Goal: Transaction & Acquisition: Purchase product/service

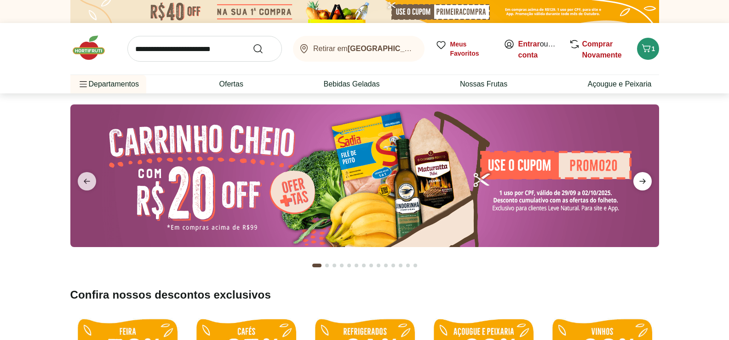
click at [648, 177] on span "next" at bounding box center [643, 181] width 18 height 18
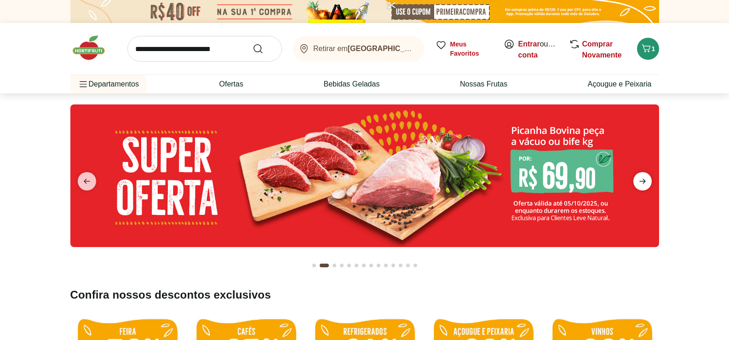
click at [643, 178] on icon "next" at bounding box center [642, 181] width 11 height 11
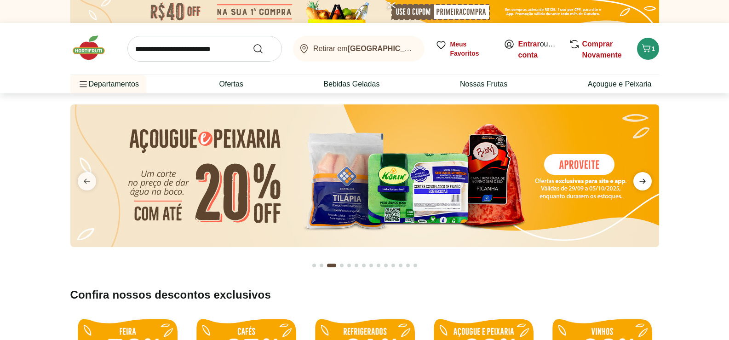
click at [643, 178] on icon "next" at bounding box center [642, 181] width 11 height 11
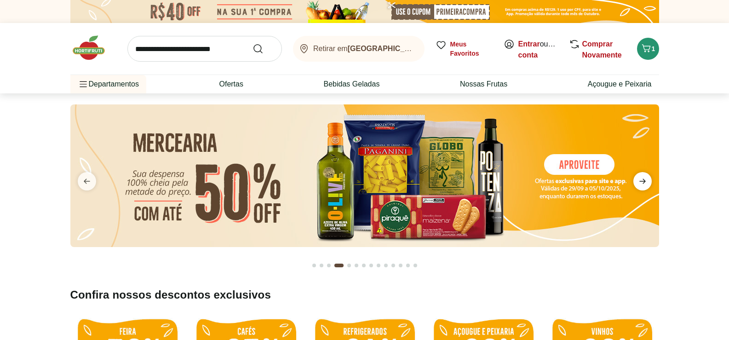
click at [643, 178] on icon "next" at bounding box center [642, 181] width 11 height 11
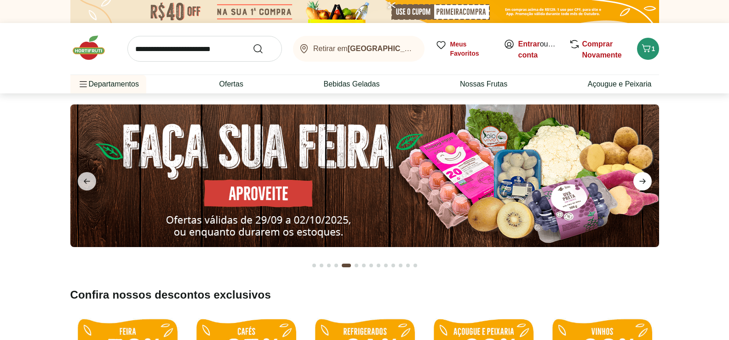
click at [642, 178] on icon "next" at bounding box center [642, 181] width 11 height 11
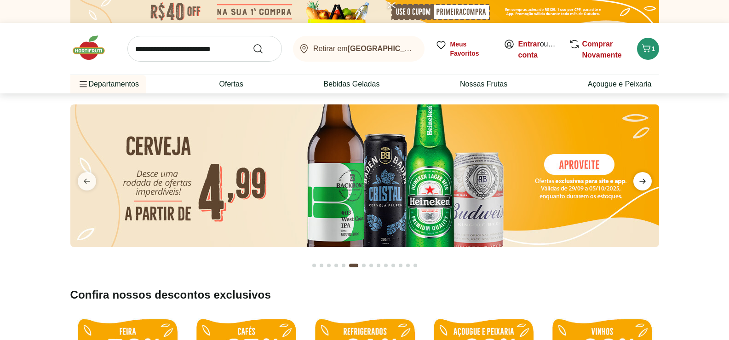
click at [642, 178] on icon "next" at bounding box center [642, 181] width 11 height 11
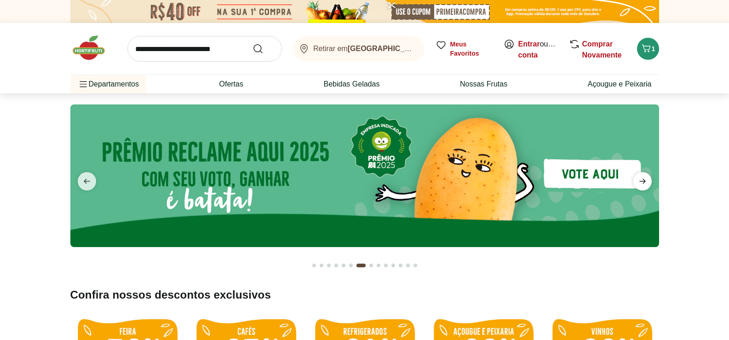
click at [642, 178] on icon "next" at bounding box center [642, 181] width 11 height 11
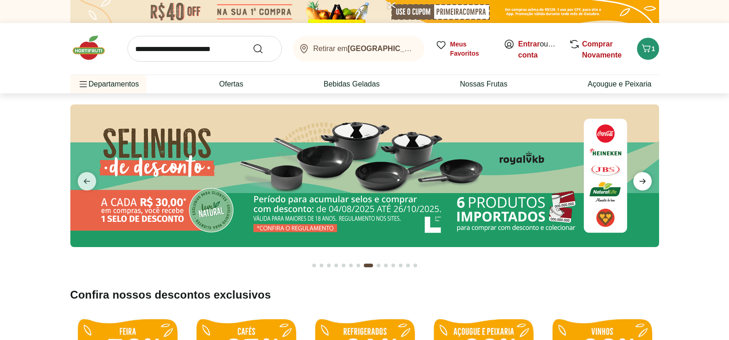
click at [642, 178] on icon "next" at bounding box center [642, 181] width 11 height 11
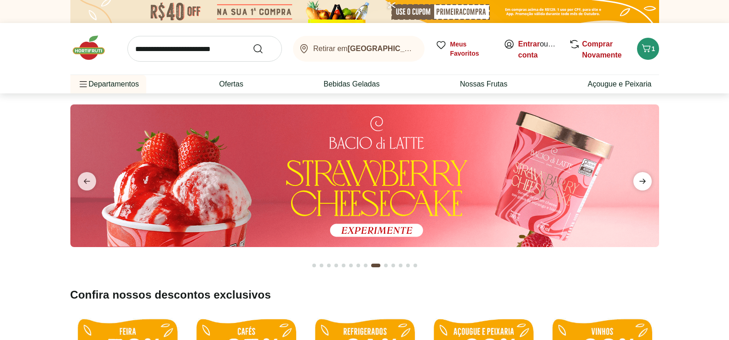
click at [642, 178] on icon "next" at bounding box center [642, 181] width 11 height 11
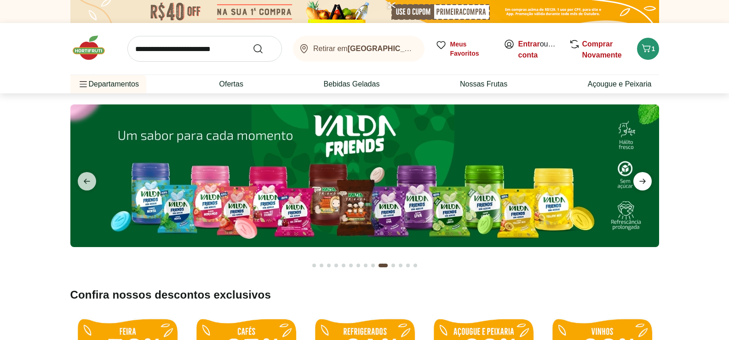
click at [642, 178] on icon "next" at bounding box center [642, 181] width 11 height 11
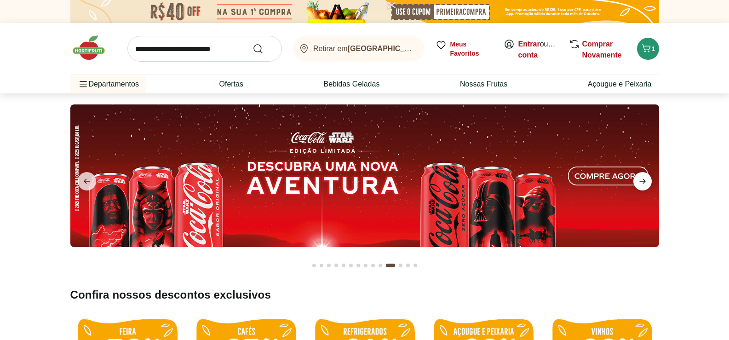
click at [641, 178] on icon "next" at bounding box center [642, 181] width 11 height 11
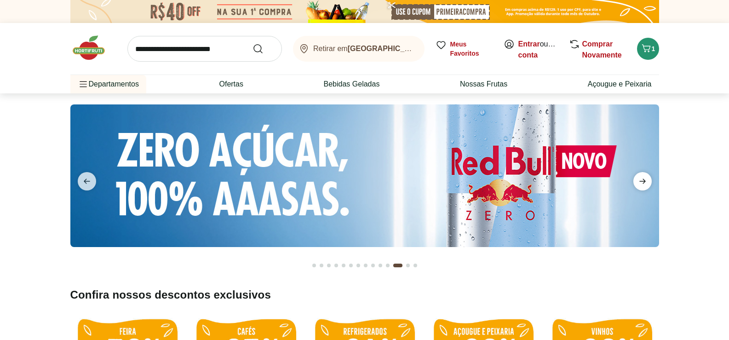
click at [641, 178] on icon "next" at bounding box center [642, 181] width 11 height 11
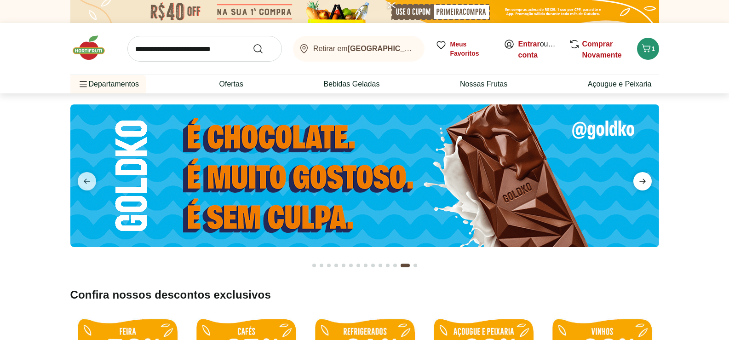
click at [641, 178] on icon "next" at bounding box center [642, 181] width 11 height 11
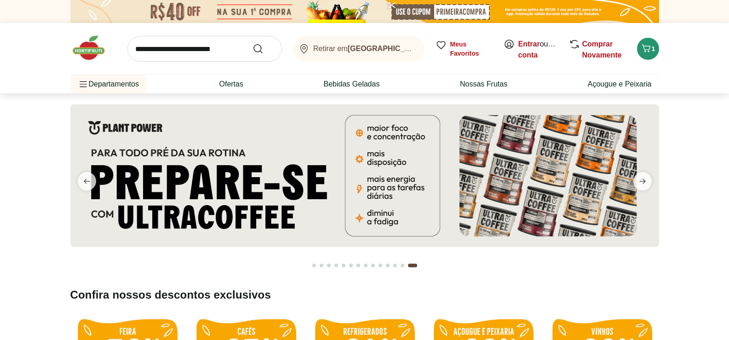
click at [623, 179] on img at bounding box center [364, 175] width 589 height 143
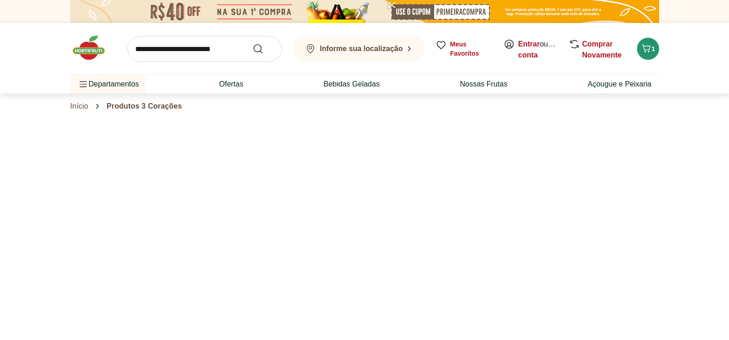
select select "**********"
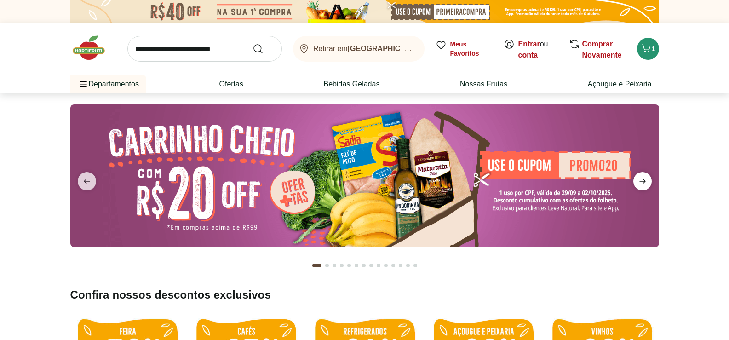
click at [641, 177] on icon "next" at bounding box center [642, 181] width 11 height 11
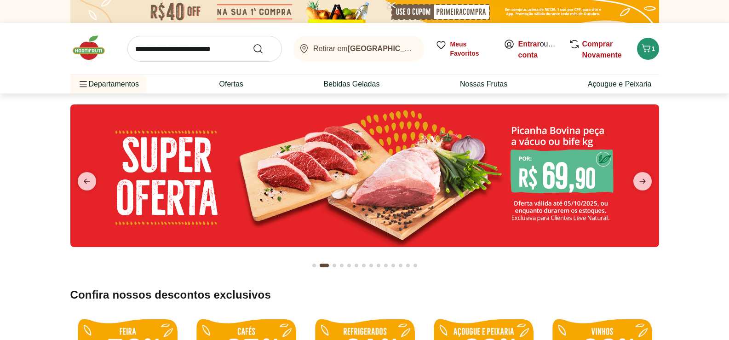
type input "*"
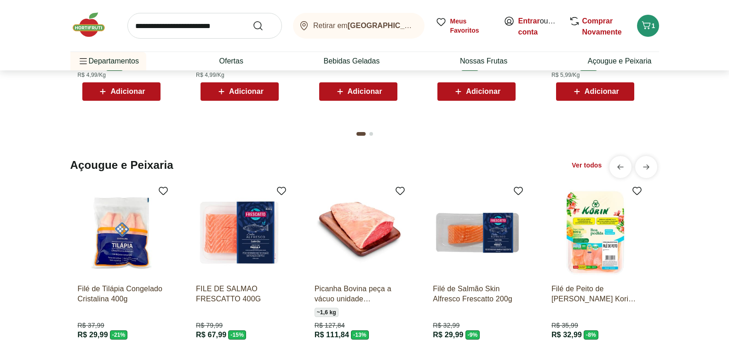
scroll to position [874, 0]
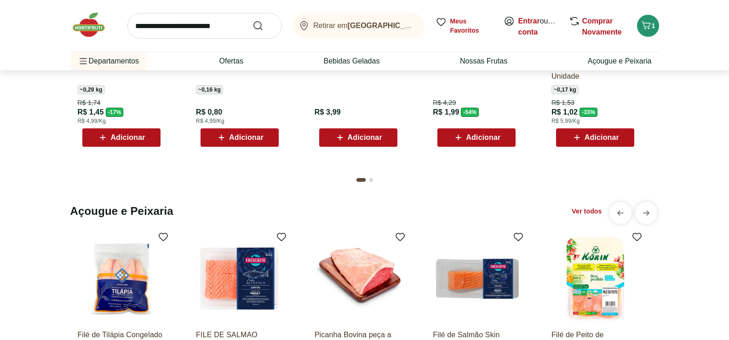
click at [583, 210] on link "Ver todos" at bounding box center [587, 211] width 30 height 9
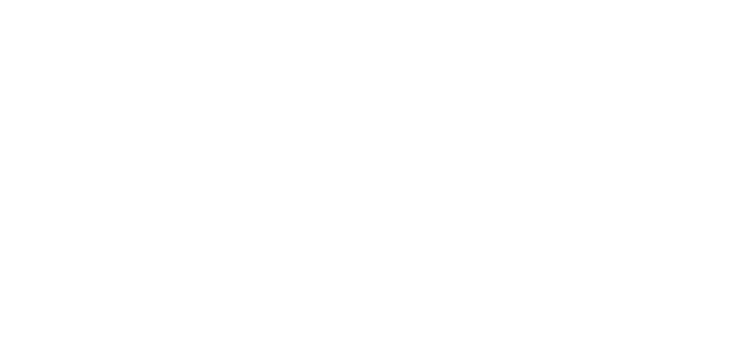
select select "**********"
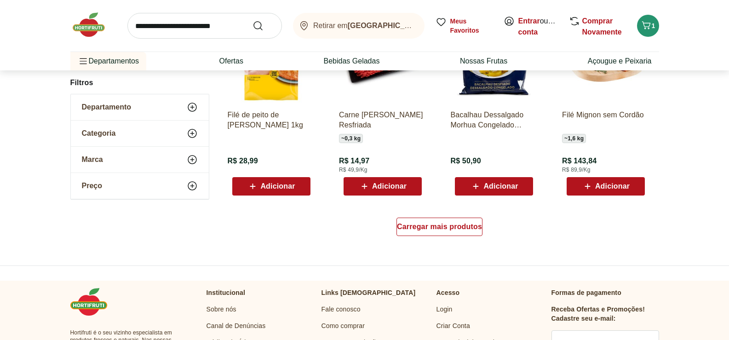
scroll to position [552, 0]
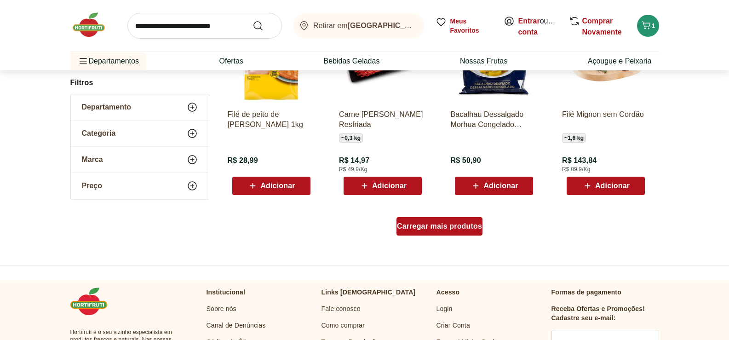
click at [411, 229] on span "Carregar mais produtos" at bounding box center [439, 226] width 85 height 7
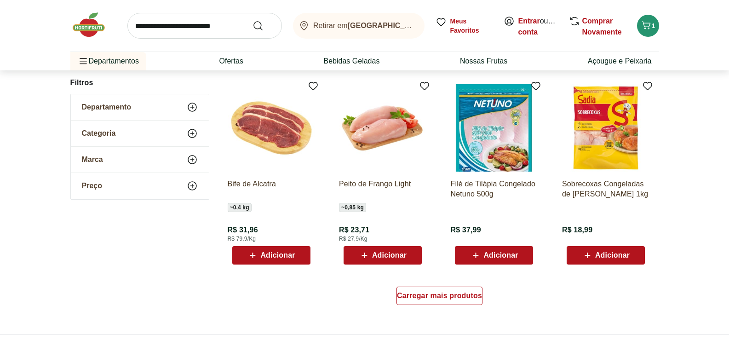
scroll to position [1104, 0]
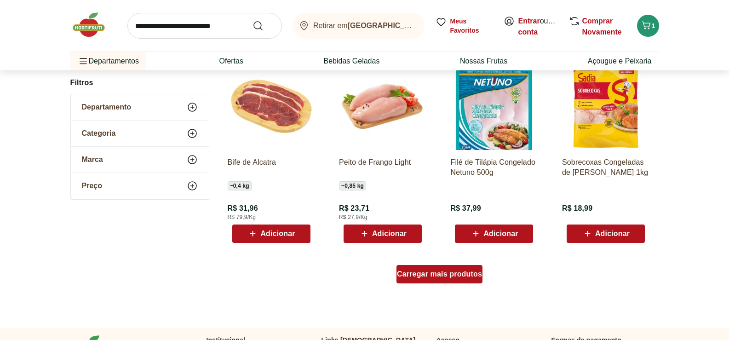
click at [455, 275] on span "Carregar mais produtos" at bounding box center [439, 274] width 85 height 7
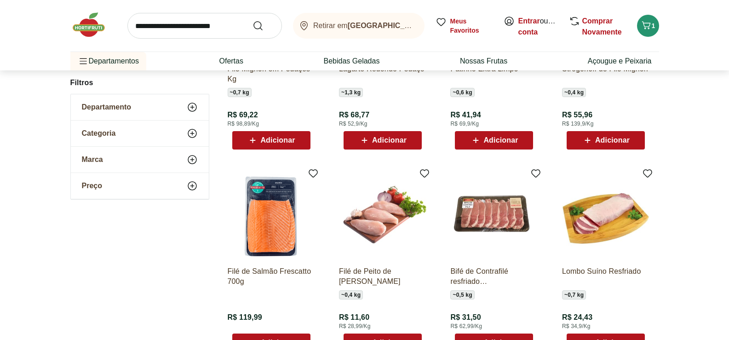
scroll to position [1610, 0]
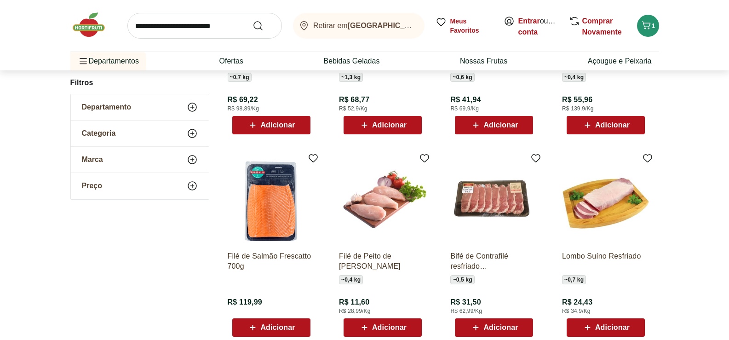
click at [477, 321] on div "Adicionar" at bounding box center [493, 327] width 63 height 17
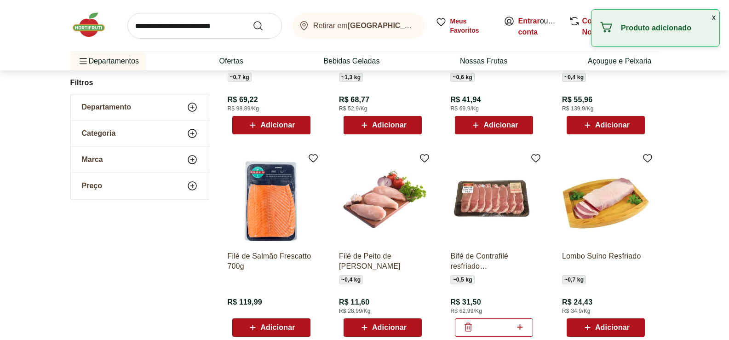
click at [714, 17] on button "x" at bounding box center [714, 18] width 11 height 16
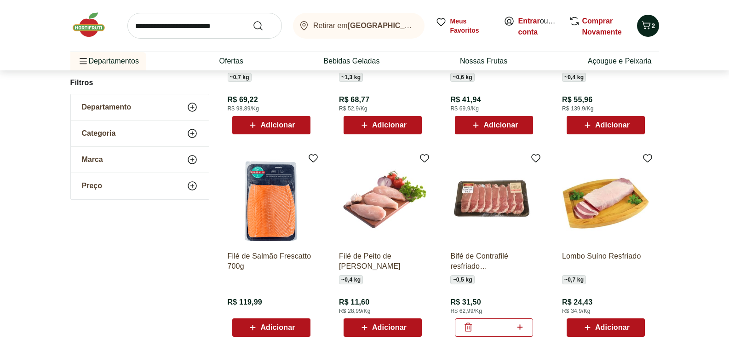
click at [647, 25] on icon "Carrinho" at bounding box center [646, 25] width 11 height 11
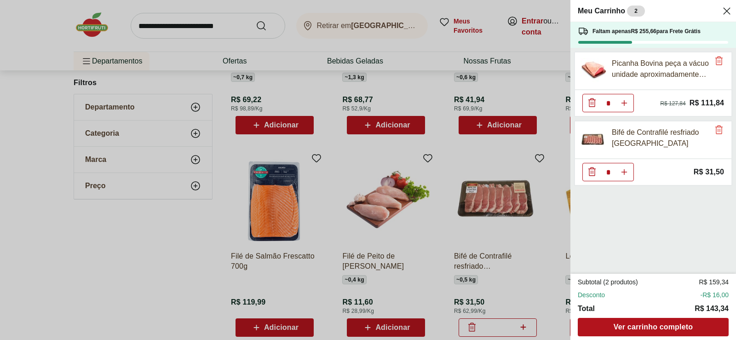
click at [629, 173] on button "Aumentar Quantidade" at bounding box center [624, 172] width 18 height 18
type input "*"
click at [629, 173] on button "Aumentar Quantidade" at bounding box center [624, 172] width 18 height 18
type input "*"
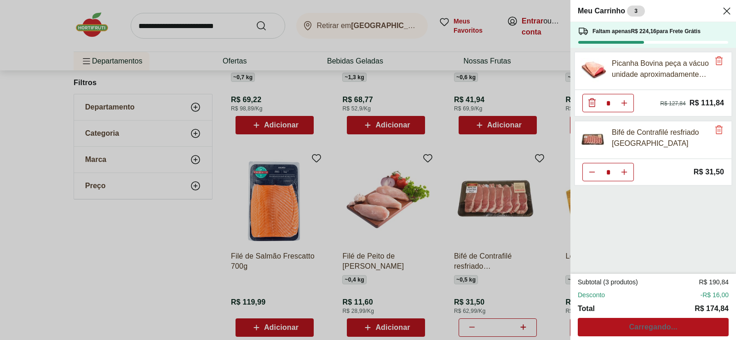
type input "*"
click at [594, 173] on icon "Diminuir Quantidade" at bounding box center [592, 171] width 7 height 7
type input "*"
click at [594, 173] on icon "Diminuir Quantidade" at bounding box center [592, 171] width 11 height 11
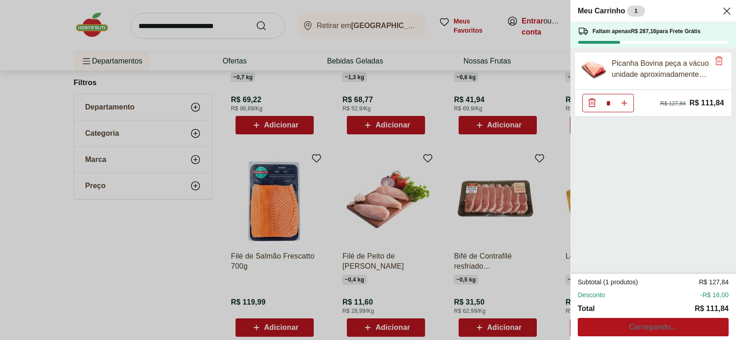
click at [724, 12] on icon "Close" at bounding box center [726, 11] width 11 height 11
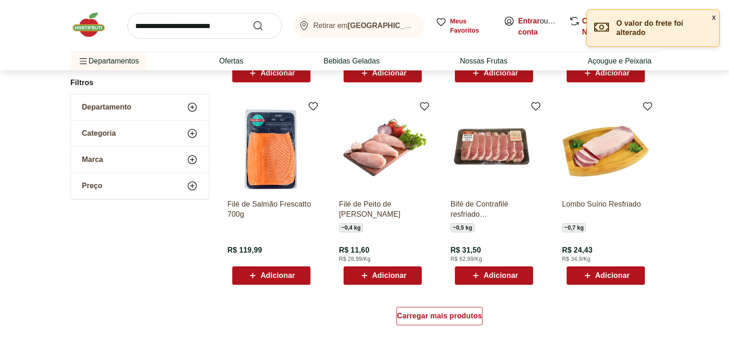
scroll to position [1748, 0]
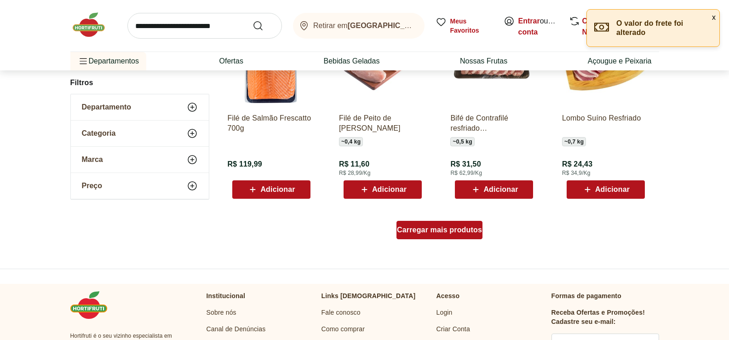
click at [429, 234] on div "Carregar mais produtos" at bounding box center [440, 230] width 86 height 18
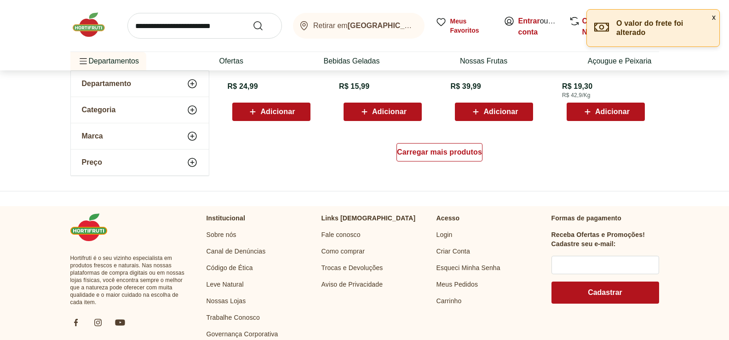
scroll to position [2439, 0]
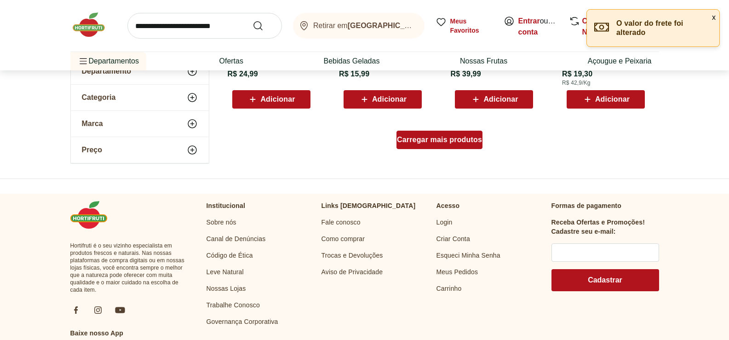
click at [448, 140] on span "Carregar mais produtos" at bounding box center [439, 139] width 85 height 7
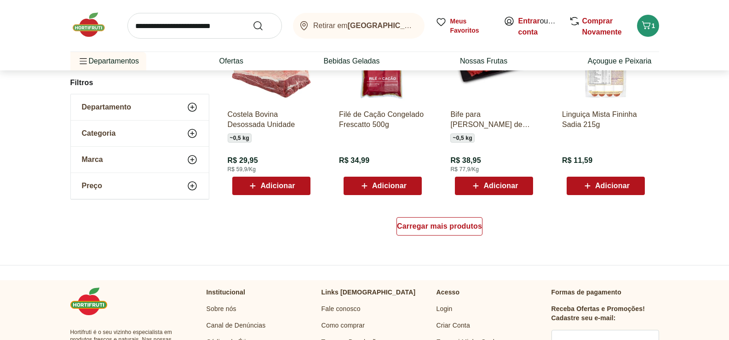
scroll to position [2899, 0]
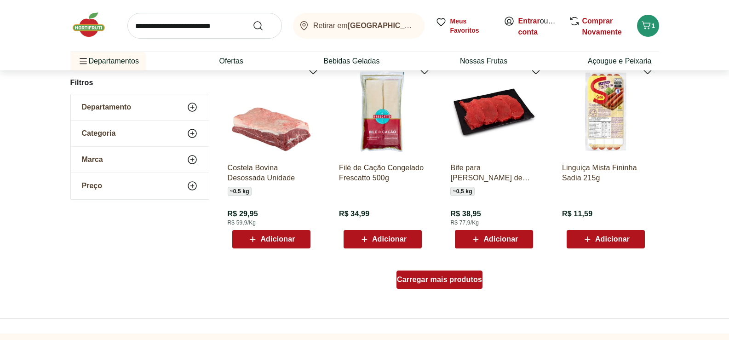
click at [469, 276] on span "Carregar mais produtos" at bounding box center [439, 279] width 85 height 7
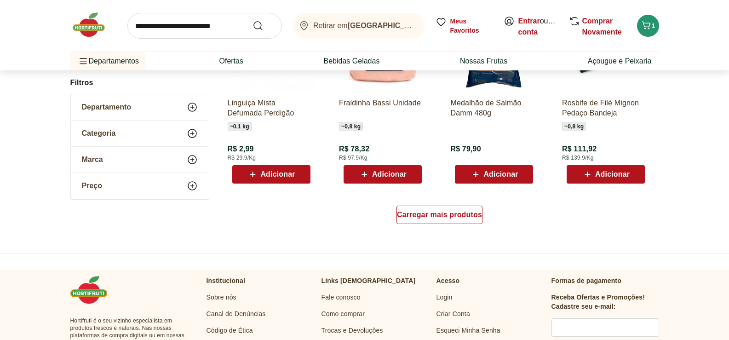
scroll to position [3589, 0]
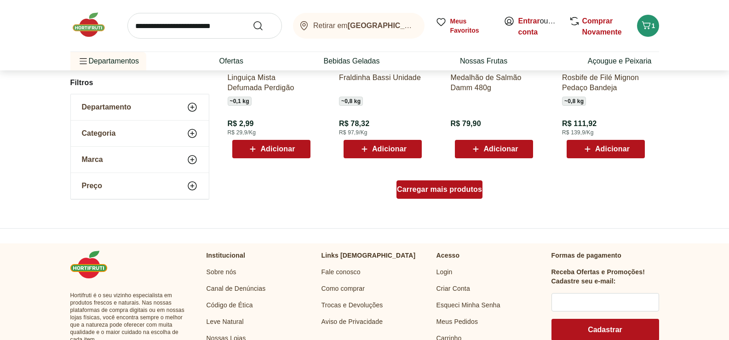
click at [447, 192] on span "Carregar mais produtos" at bounding box center [439, 189] width 85 height 7
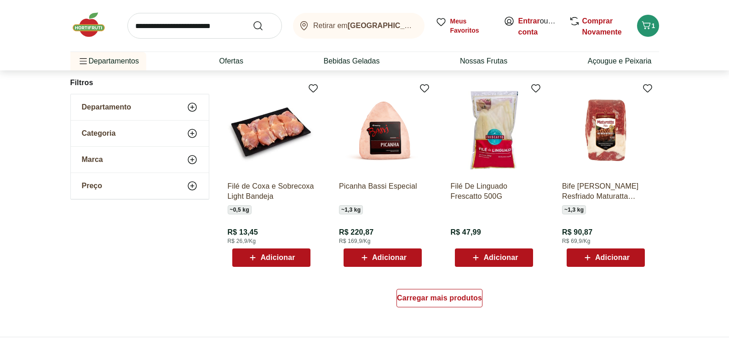
scroll to position [4095, 0]
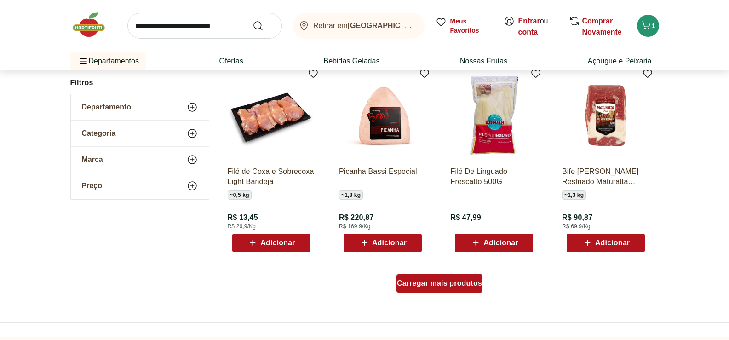
click at [427, 281] on span "Carregar mais produtos" at bounding box center [439, 283] width 85 height 7
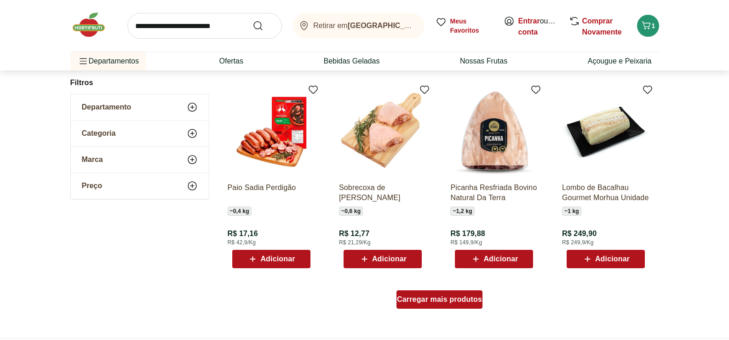
scroll to position [4693, 0]
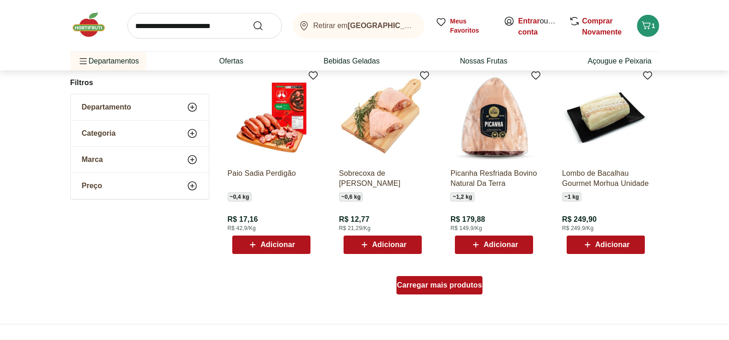
click at [425, 285] on span "Carregar mais produtos" at bounding box center [439, 285] width 85 height 7
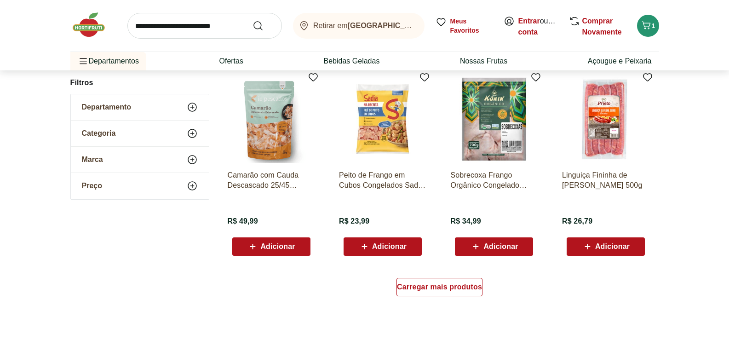
scroll to position [5061, 0]
